Goal: Task Accomplishment & Management: Manage account settings

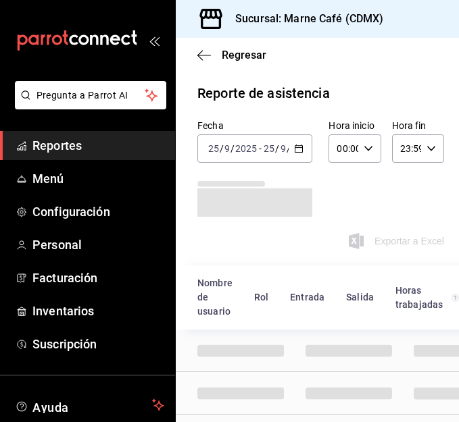
click at [67, 140] on span "Reportes" at bounding box center [98, 145] width 132 height 18
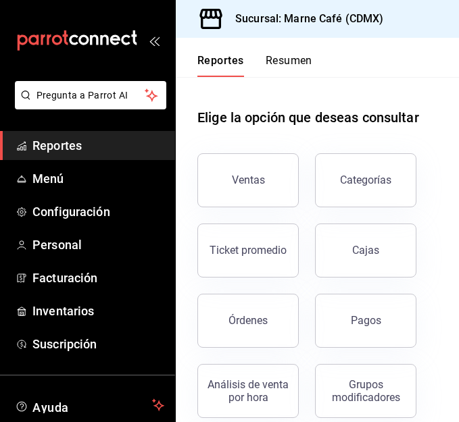
scroll to position [16, 0]
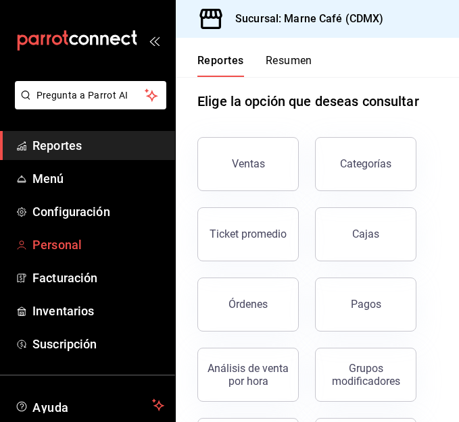
click at [66, 246] on span "Personal" at bounding box center [98, 245] width 132 height 18
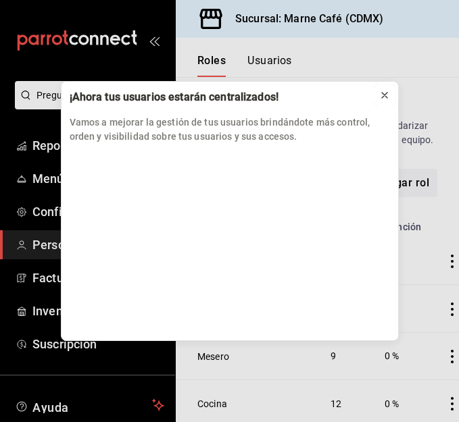
click at [375, 99] on button at bounding box center [385, 95] width 22 height 22
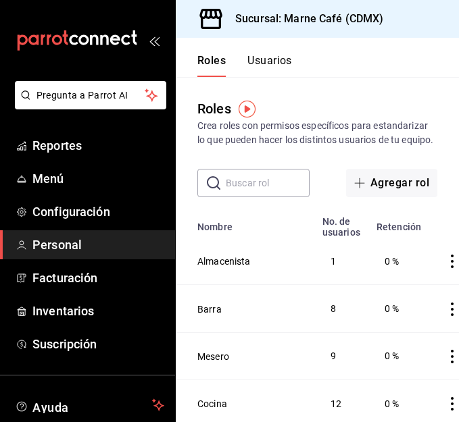
click at [267, 58] on button "Usuarios" at bounding box center [269, 65] width 45 height 23
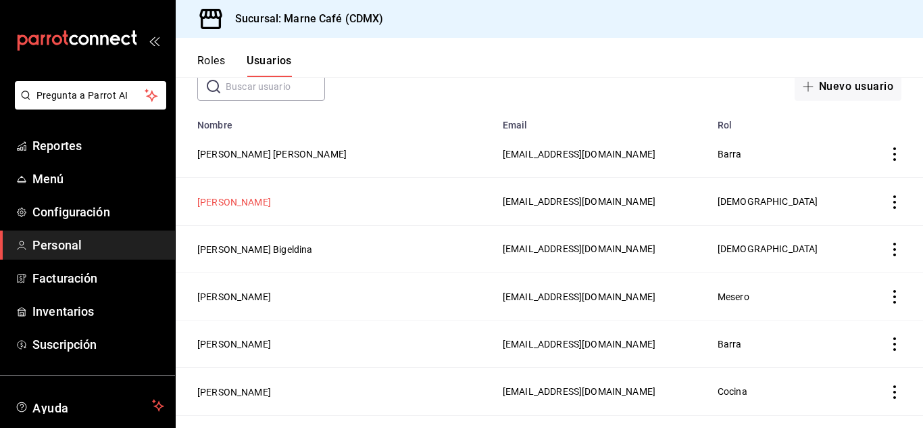
click at [271, 197] on button "[PERSON_NAME]" at bounding box center [234, 202] width 74 height 14
